Goal: Use online tool/utility: Utilize a website feature to perform a specific function

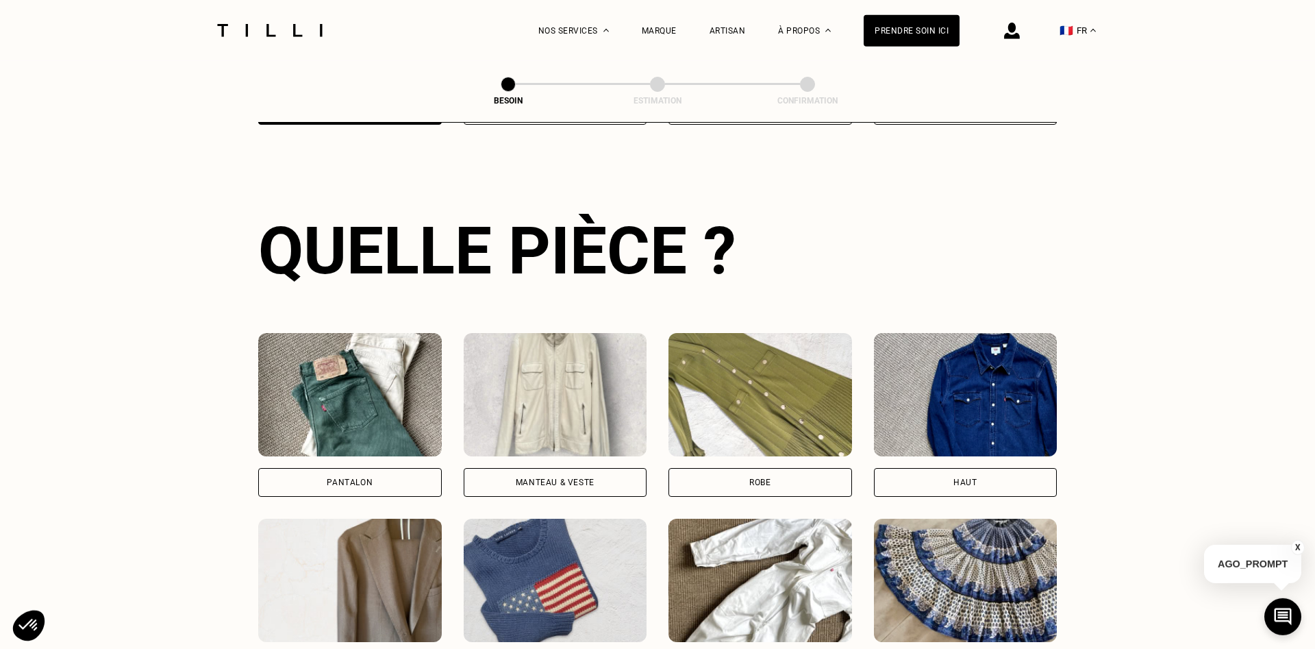
scroll to position [448, 0]
click at [317, 467] on div "Pantalon" at bounding box center [350, 481] width 184 height 29
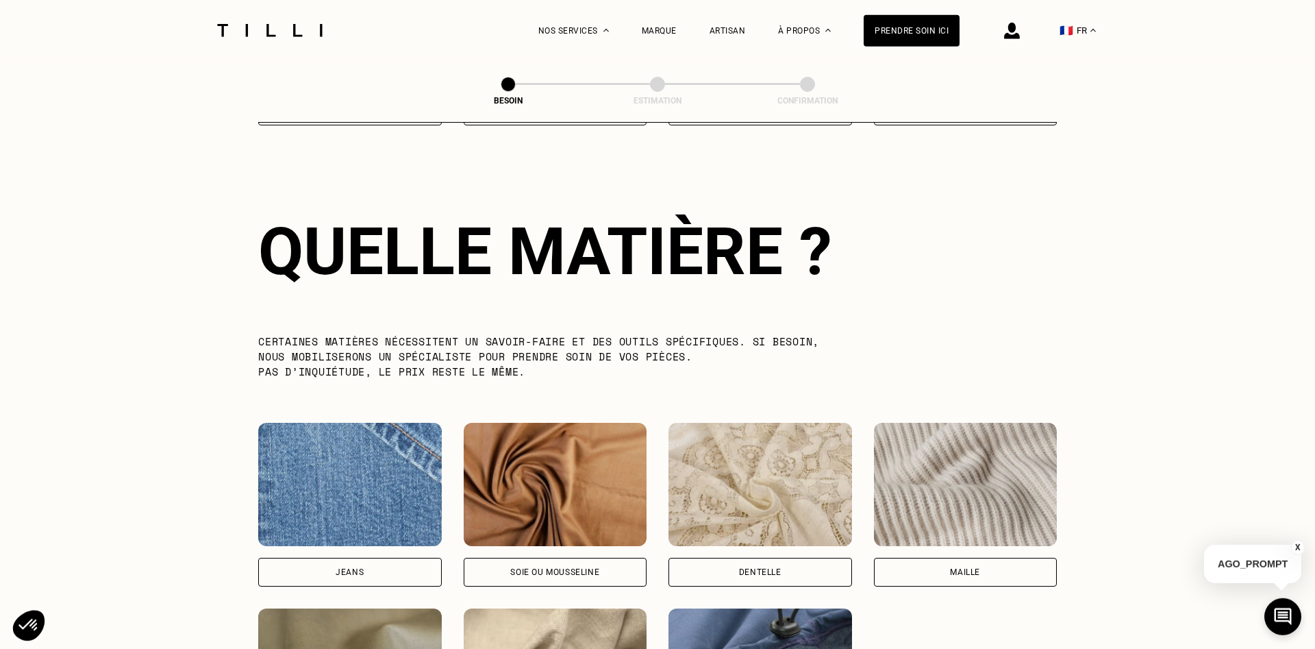
scroll to position [1193, 0]
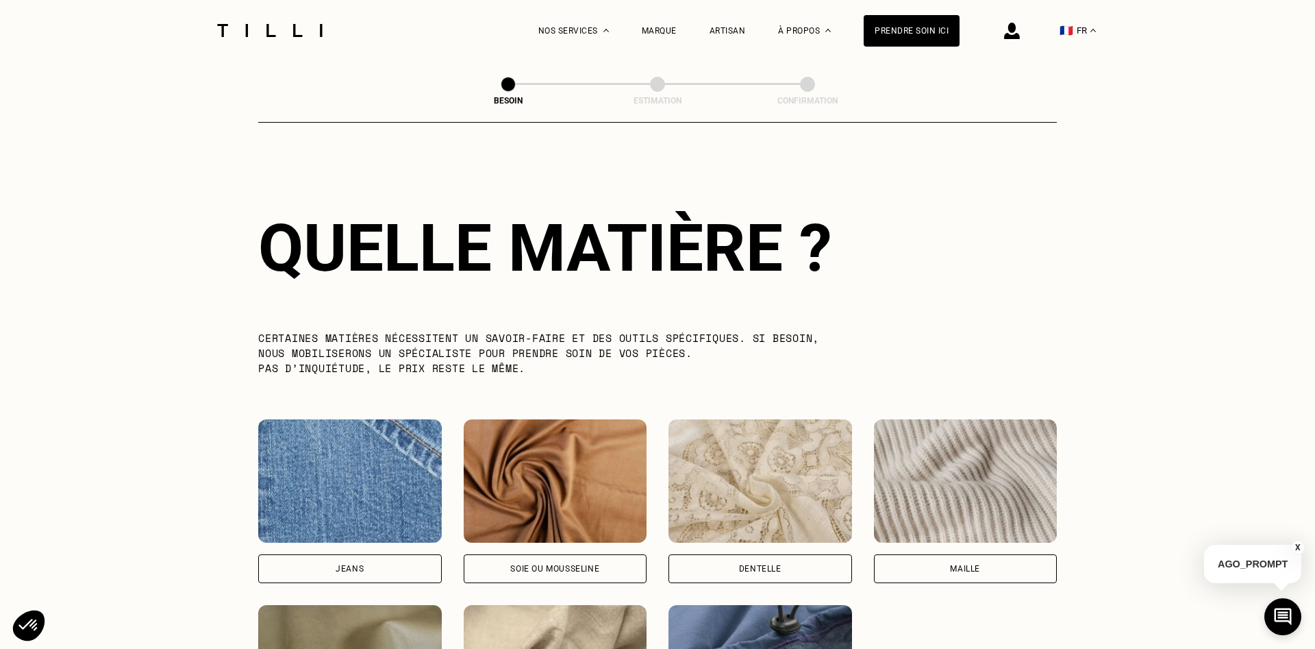
click at [368, 563] on div "Jeans" at bounding box center [350, 568] width 184 height 29
select select "FR"
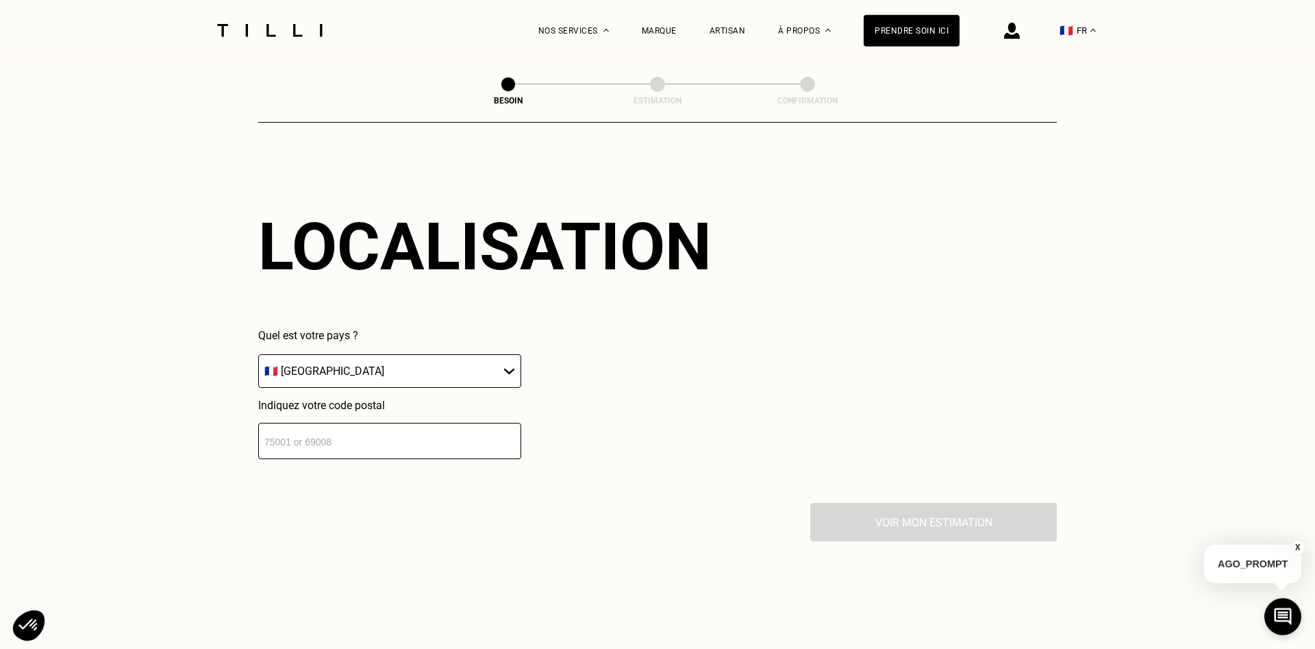
scroll to position [1842, 0]
click at [369, 433] on input "number" at bounding box center [389, 440] width 263 height 36
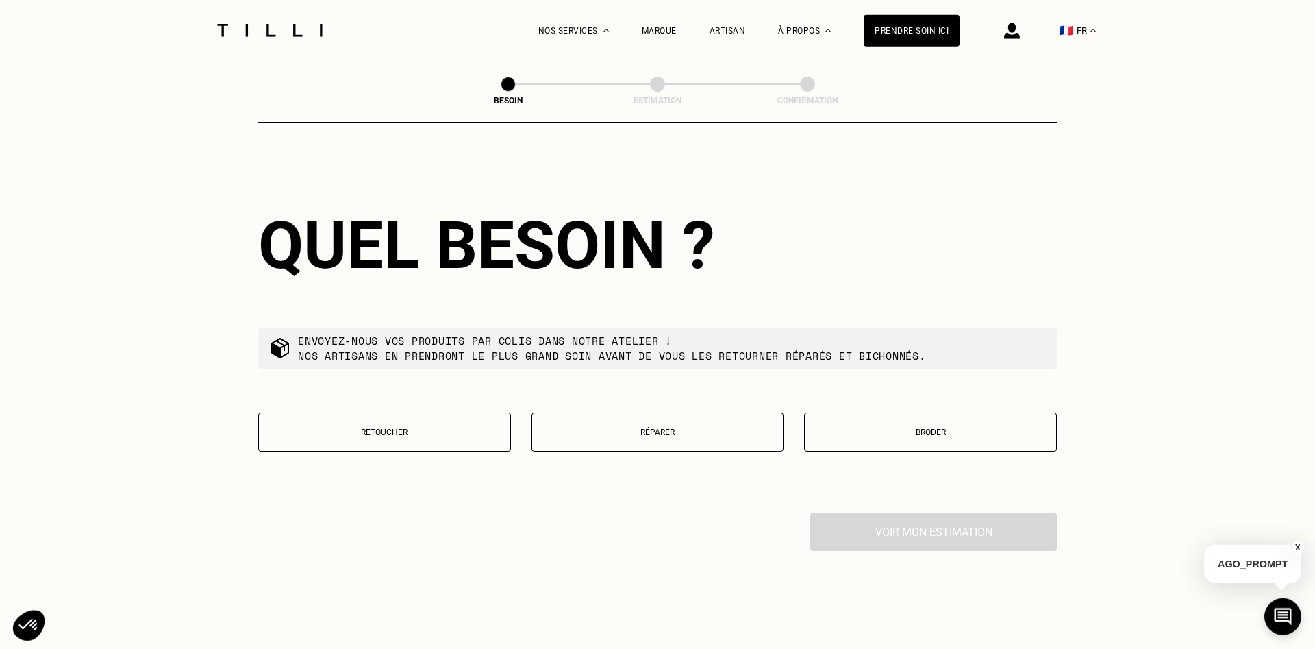
scroll to position [2183, 0]
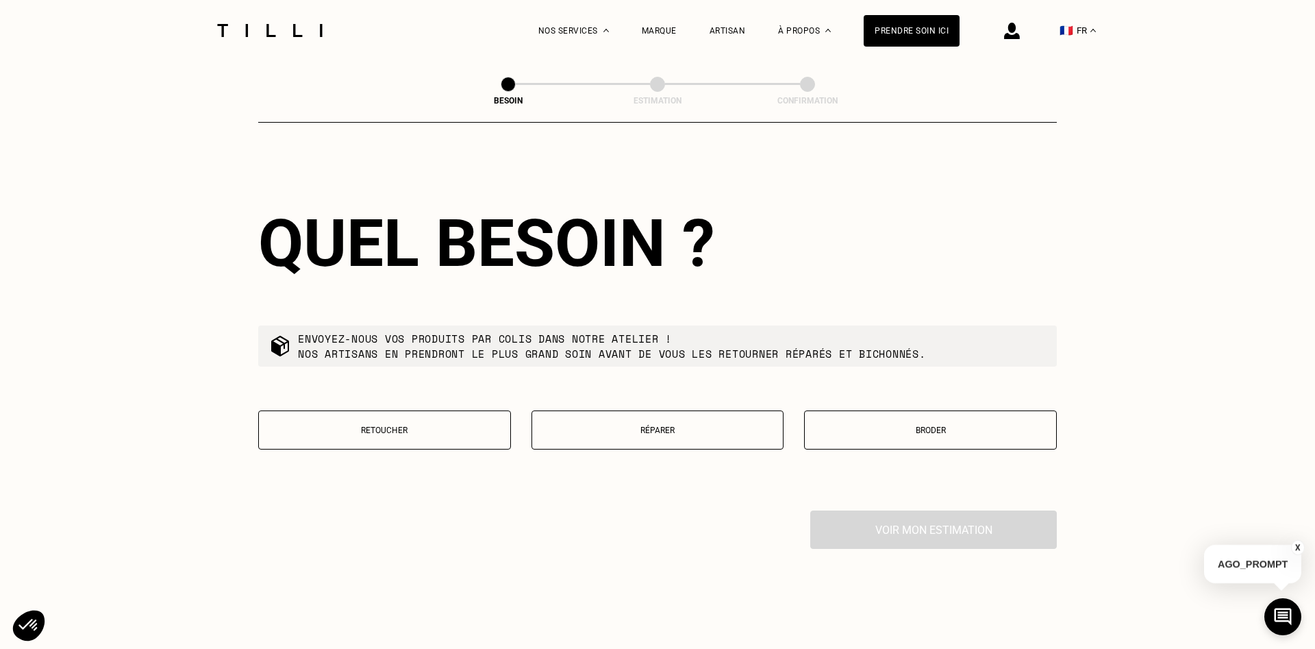
type input "57420"
click at [382, 430] on button "Retoucher" at bounding box center [384, 429] width 253 height 39
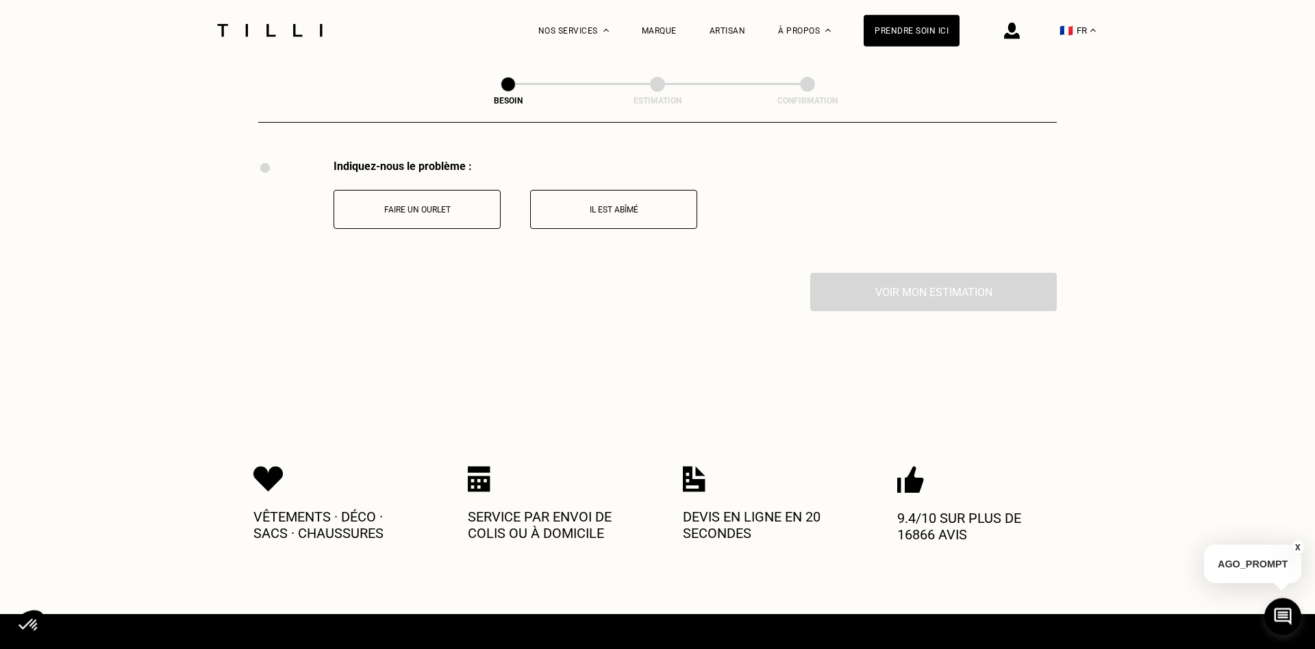
scroll to position [2534, 0]
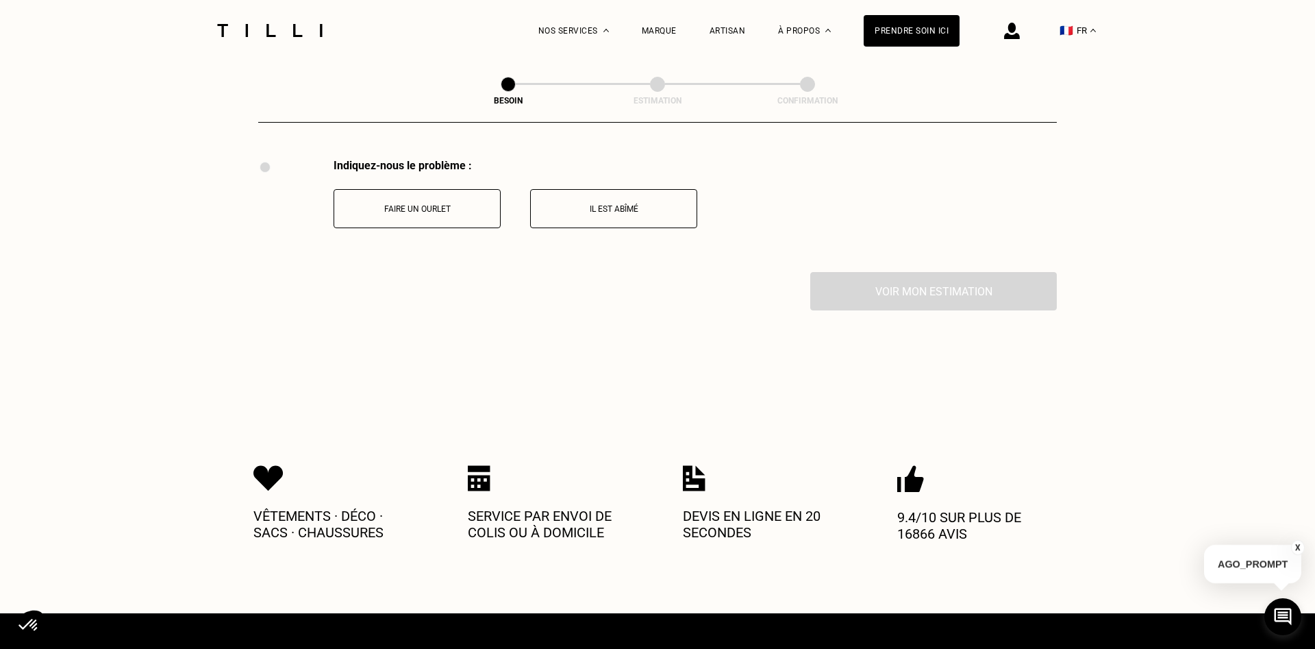
click at [432, 208] on p "Faire un ourlet" at bounding box center [417, 209] width 152 height 10
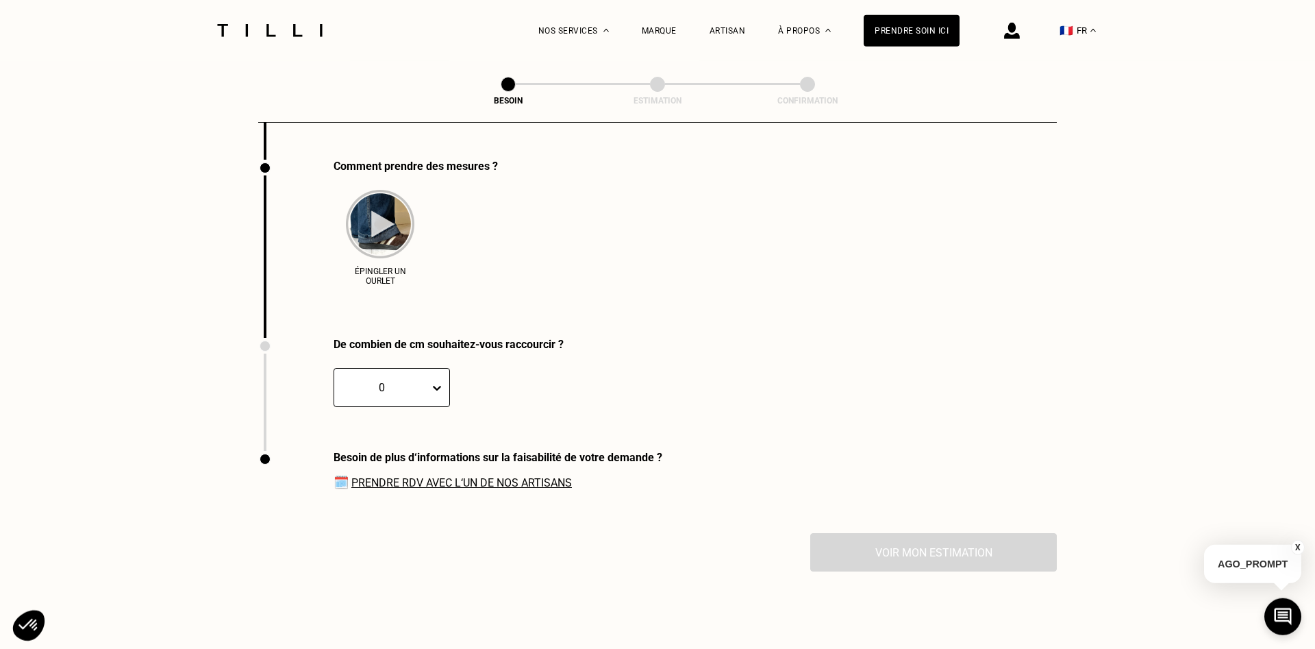
scroll to position [2648, 0]
click at [440, 380] on icon at bounding box center [437, 387] width 14 height 14
click at [366, 475] on div "3" at bounding box center [361, 477] width 54 height 25
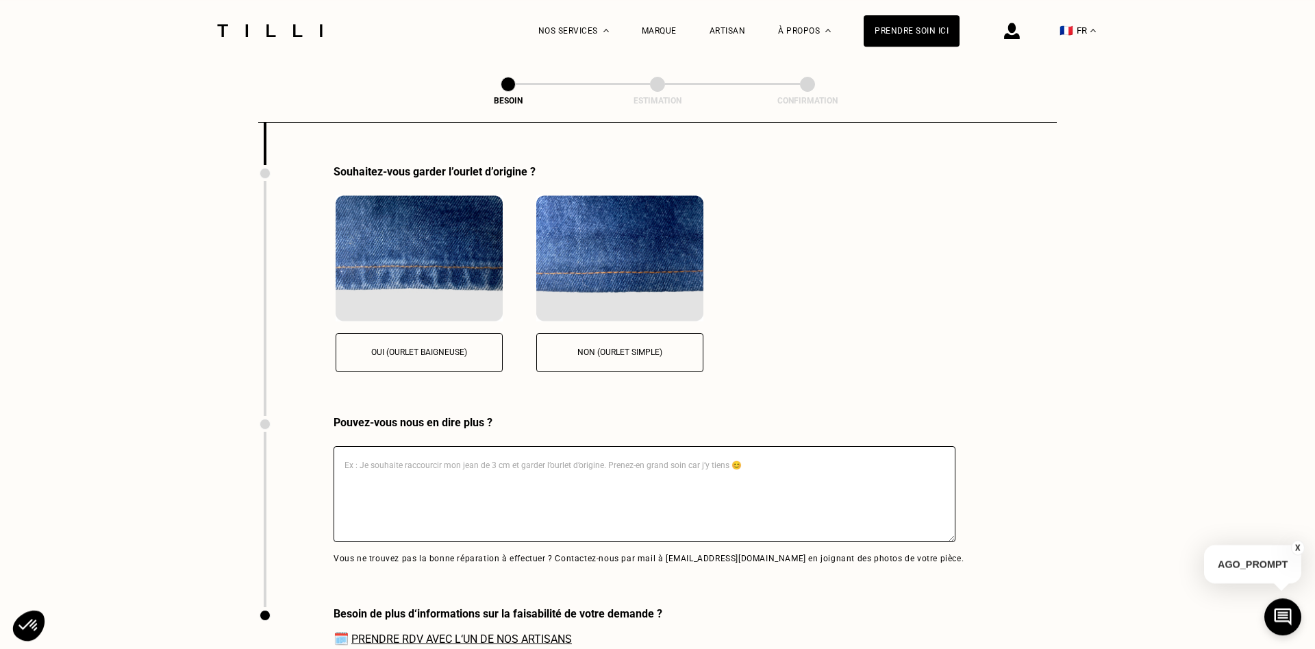
scroll to position [2939, 0]
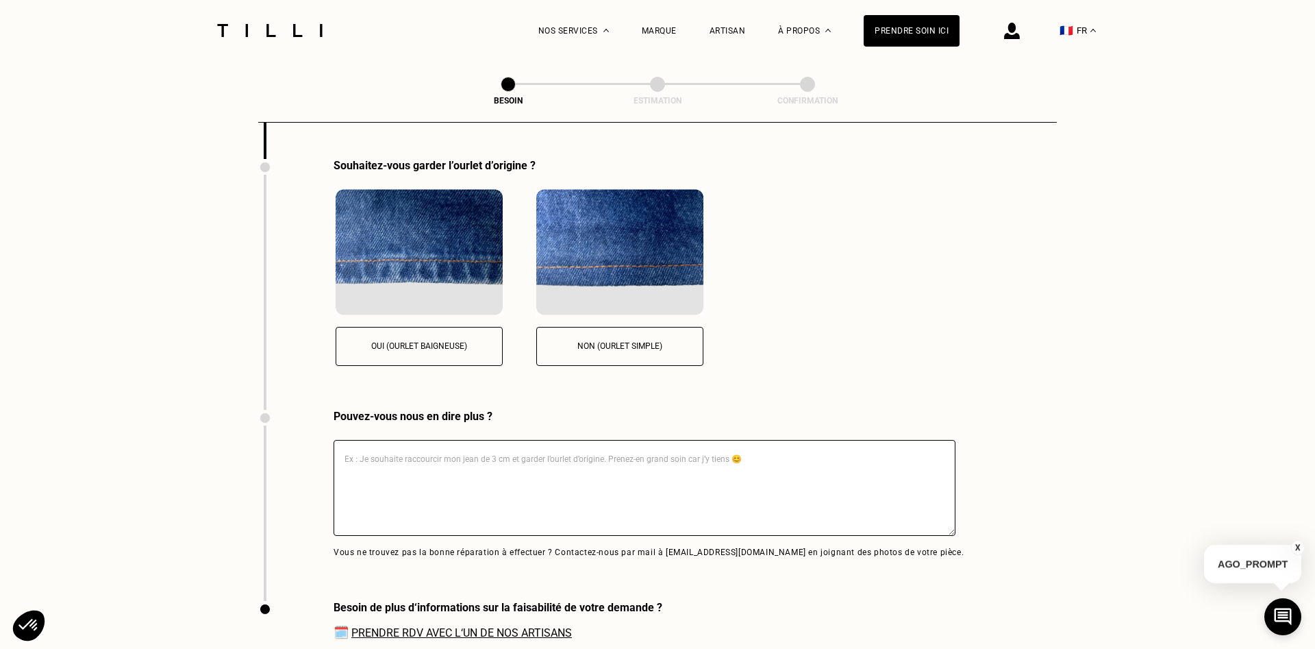
click at [447, 335] on button "Oui (ourlet baigneuse)" at bounding box center [419, 346] width 167 height 39
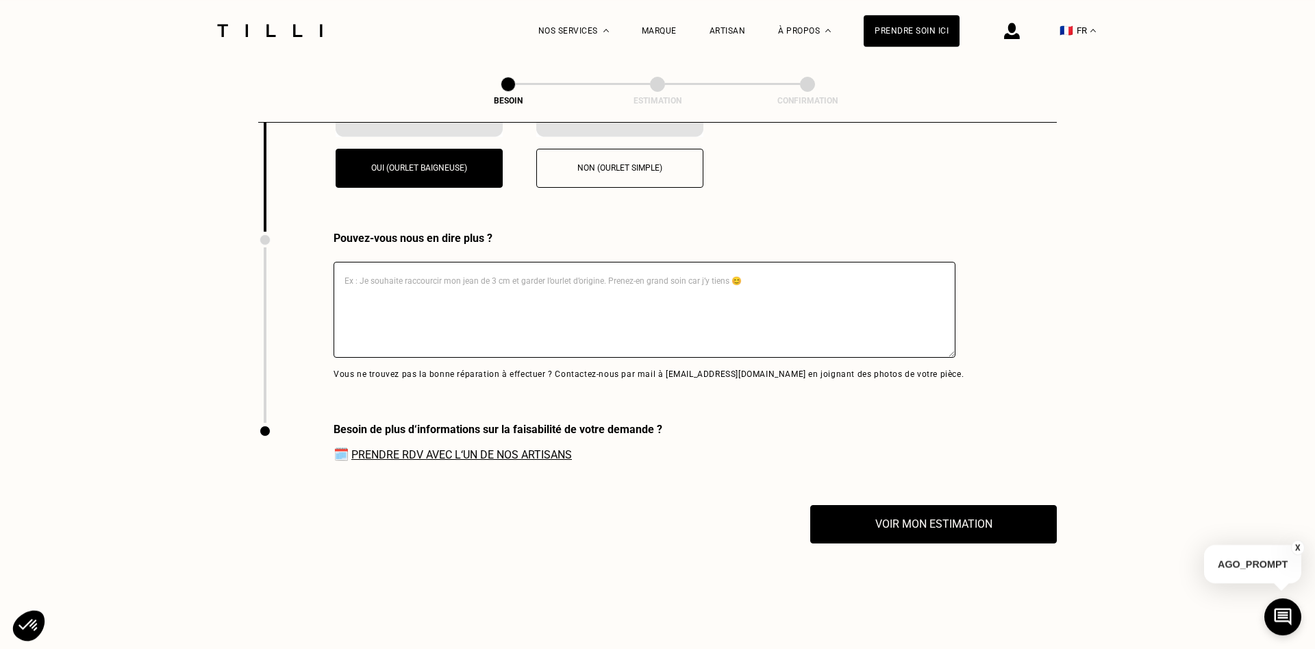
scroll to position [3148, 0]
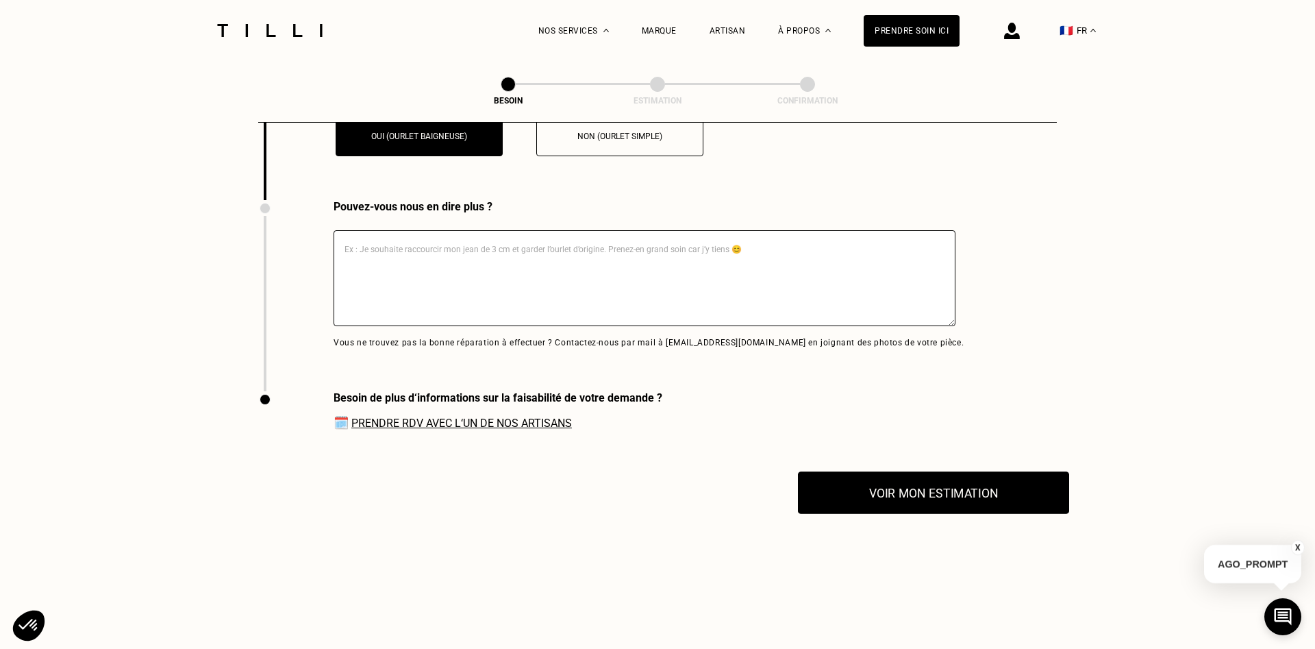
click at [929, 493] on button "Voir mon estimation" at bounding box center [933, 492] width 271 height 42
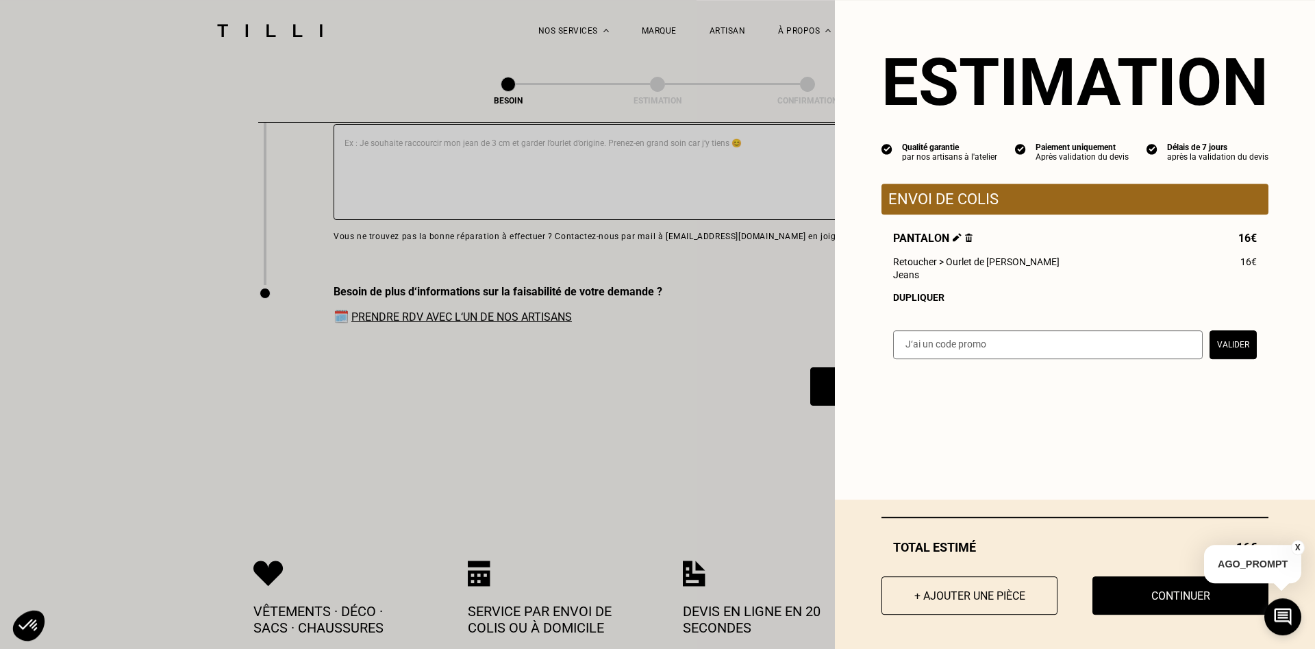
scroll to position [3288, 0]
